Goal: Navigation & Orientation: Find specific page/section

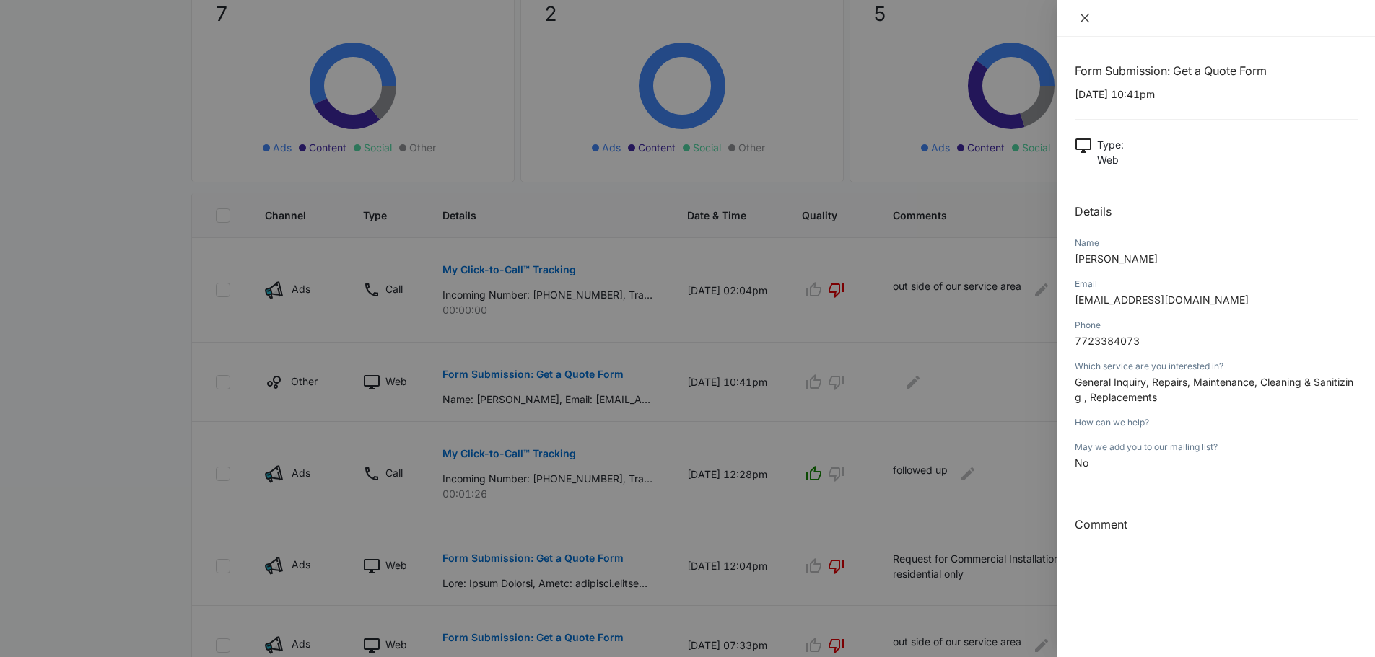
click at [1083, 14] on icon "close" at bounding box center [1085, 18] width 12 height 12
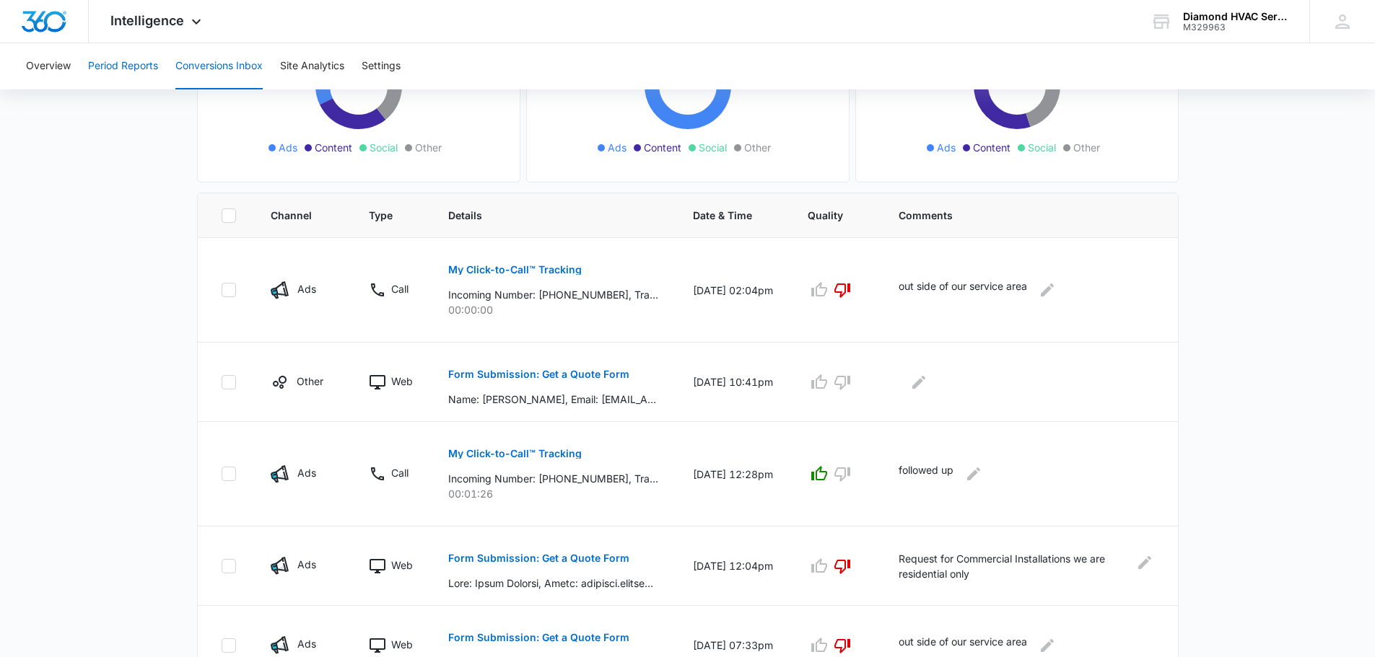
click at [136, 67] on button "Period Reports" at bounding box center [123, 66] width 70 height 46
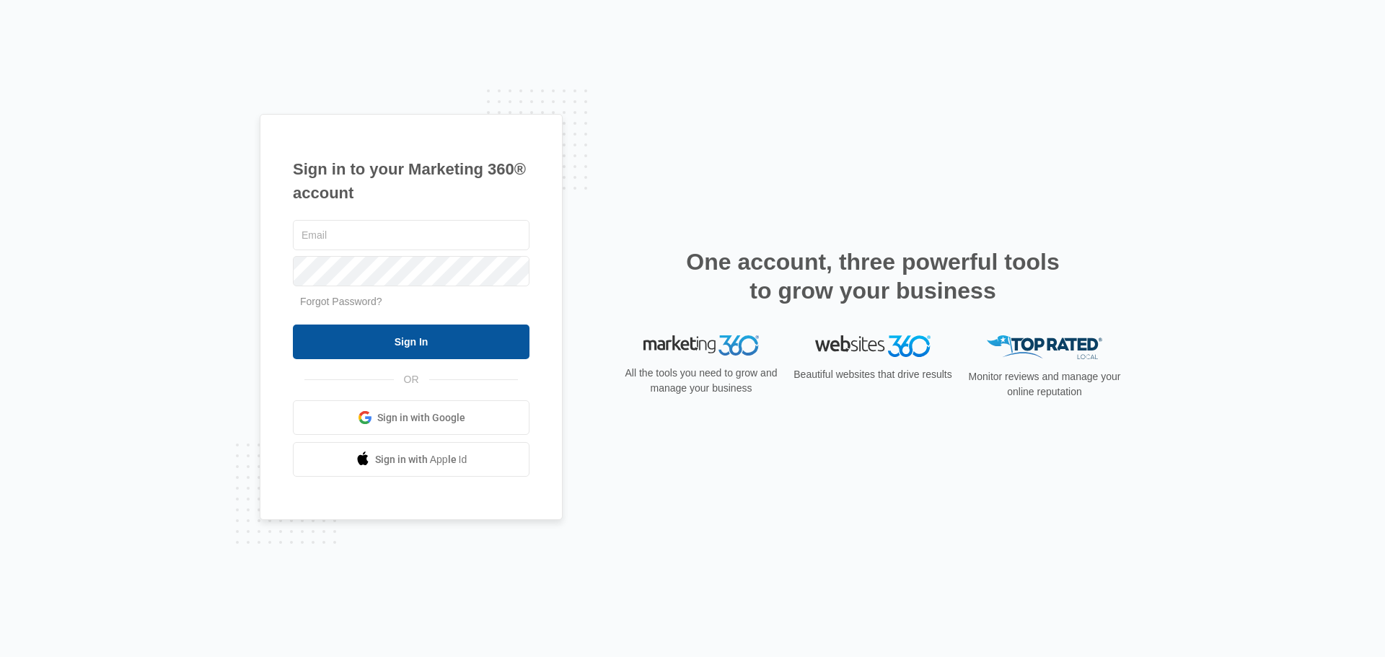
type input "[EMAIL_ADDRESS][DOMAIN_NAME]"
click at [428, 349] on input "Sign In" at bounding box center [411, 342] width 237 height 35
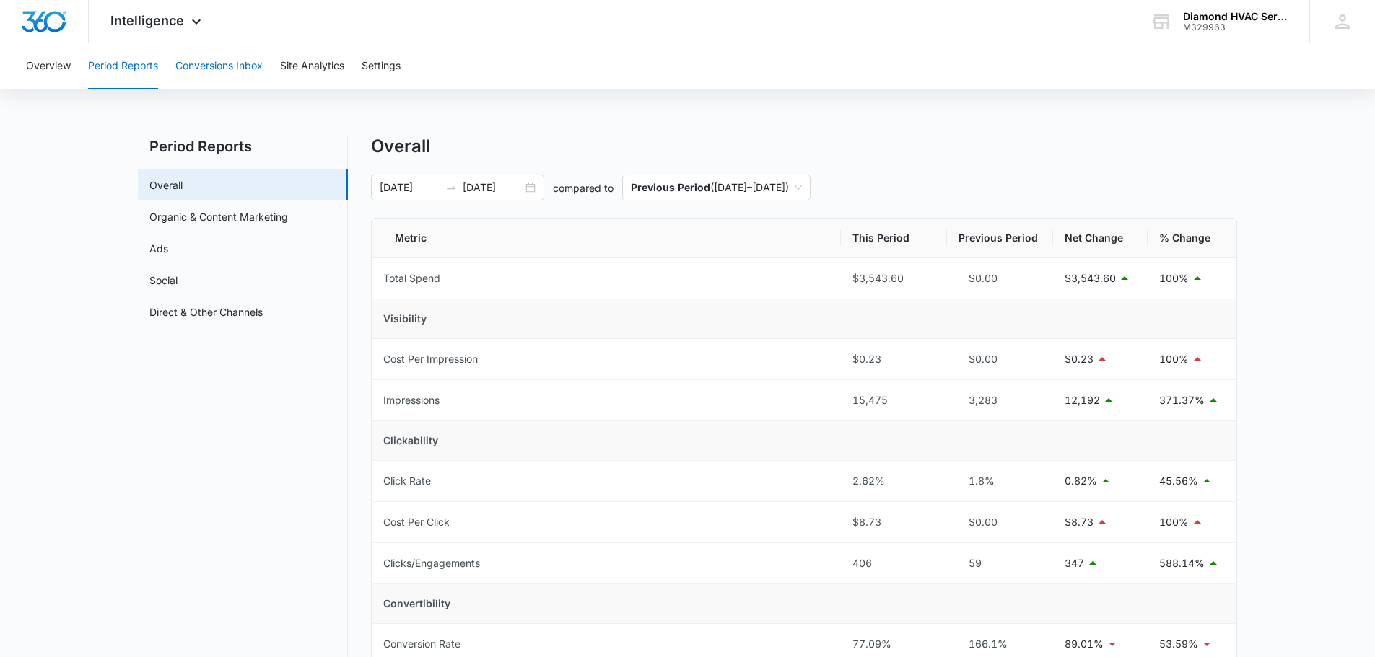
click at [198, 54] on button "Conversions Inbox" at bounding box center [218, 66] width 87 height 46
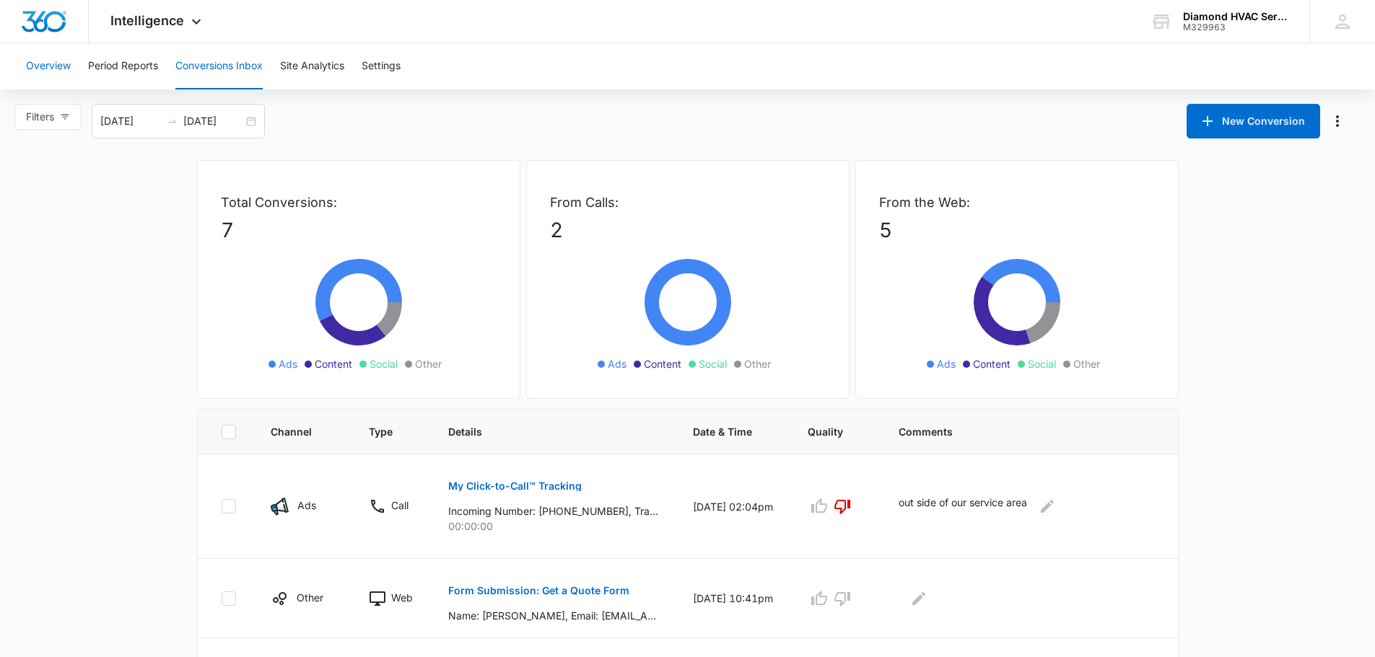
click at [66, 65] on button "Overview" at bounding box center [48, 66] width 45 height 46
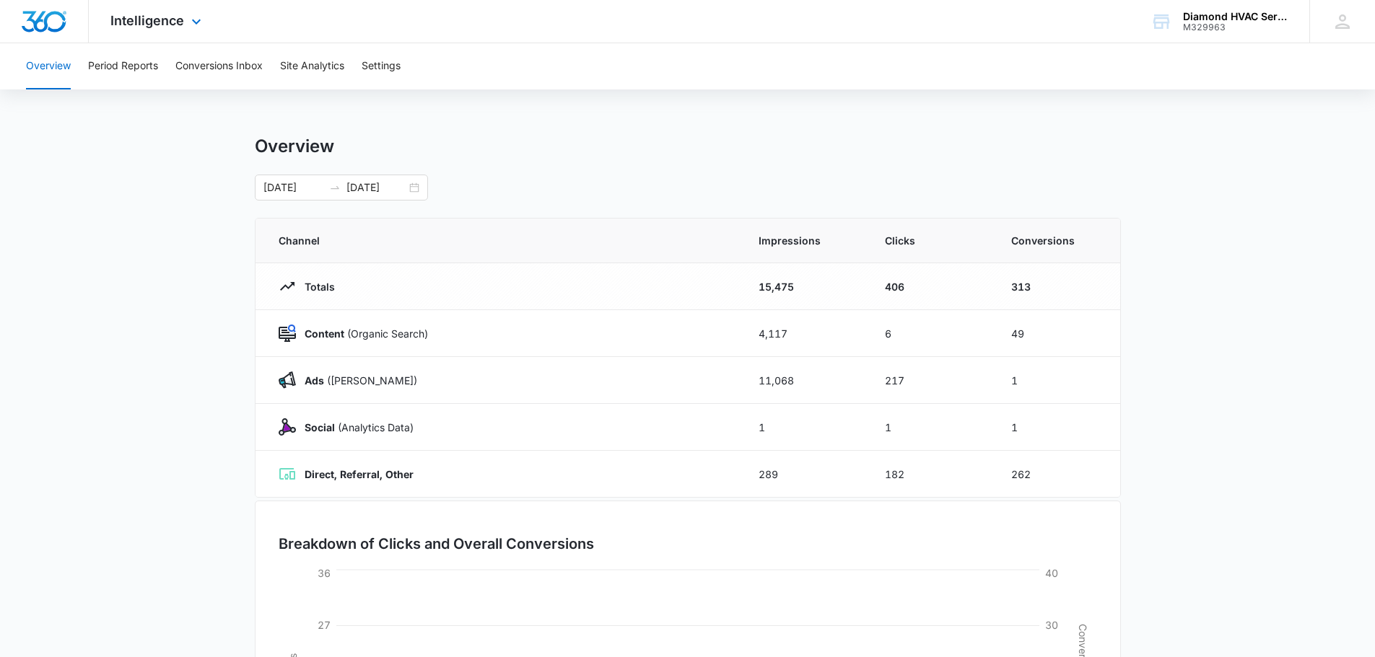
click at [57, 34] on div at bounding box center [44, 21] width 89 height 43
click at [56, 27] on img "Dashboard" at bounding box center [44, 22] width 46 height 22
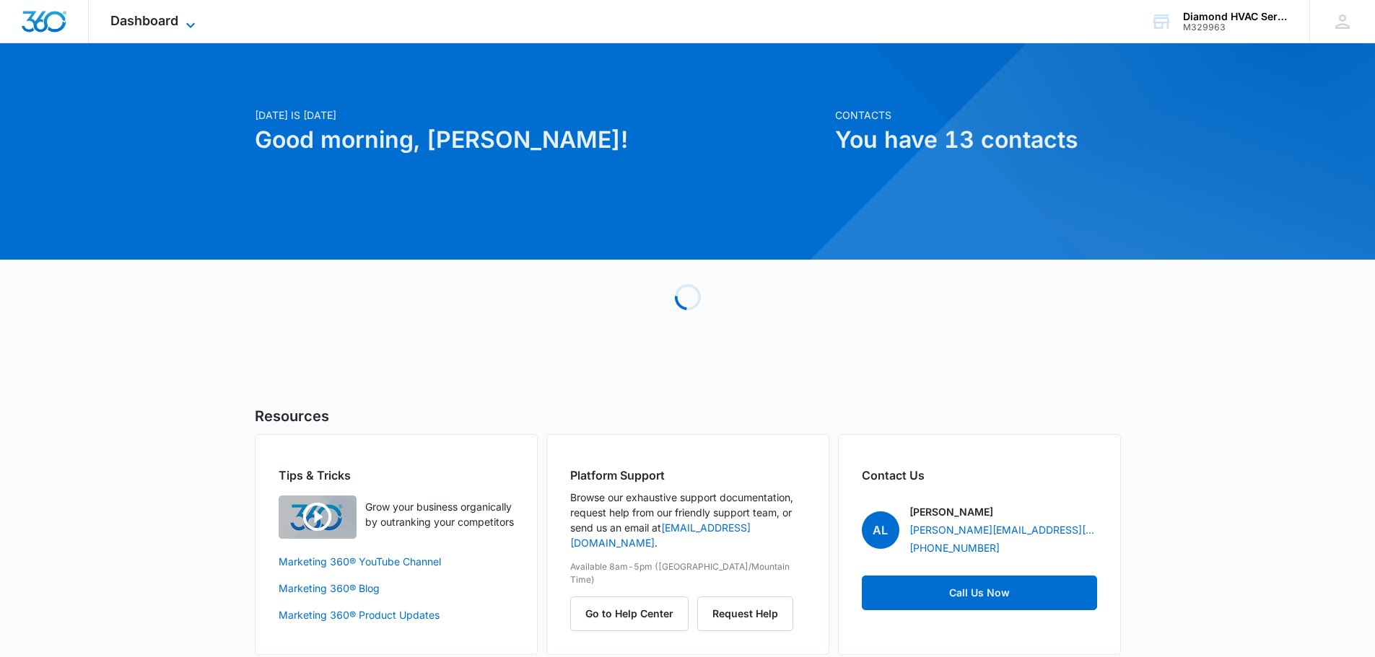
click at [157, 14] on span "Dashboard" at bounding box center [144, 20] width 68 height 15
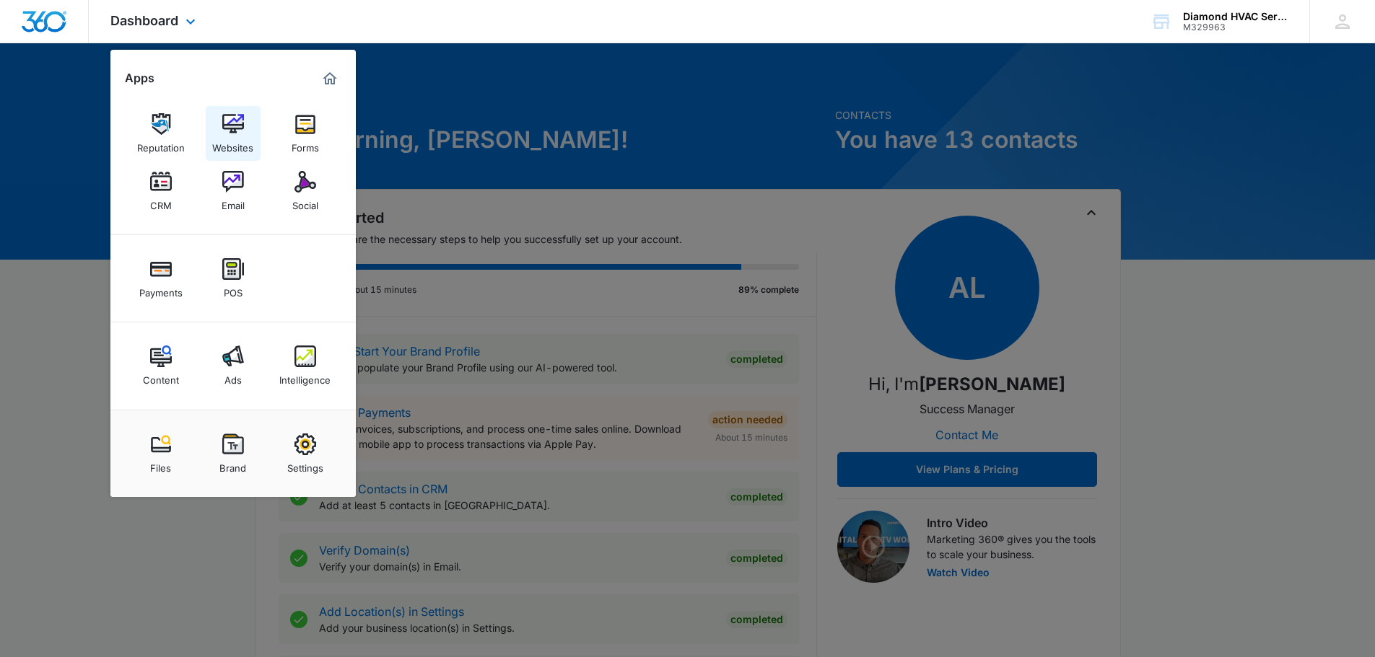
click at [216, 122] on link "Websites" at bounding box center [233, 133] width 55 height 55
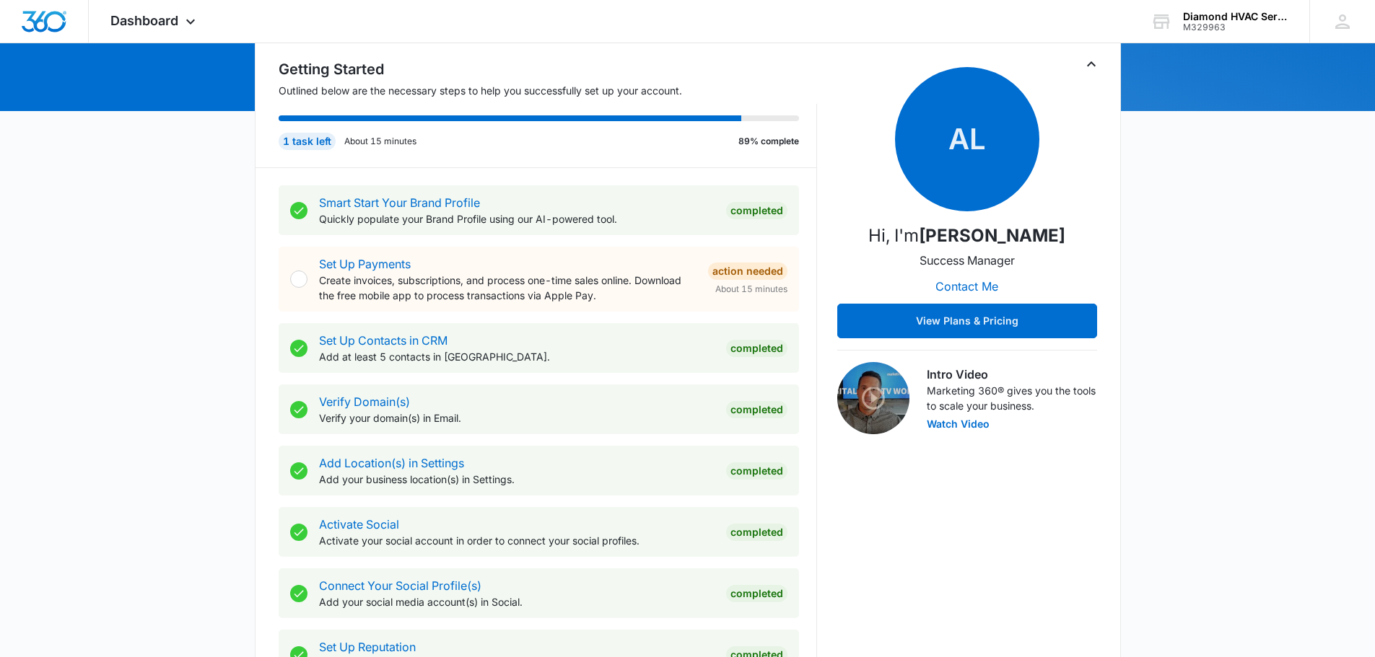
scroll to position [144, 0]
